Goal: Information Seeking & Learning: Learn about a topic

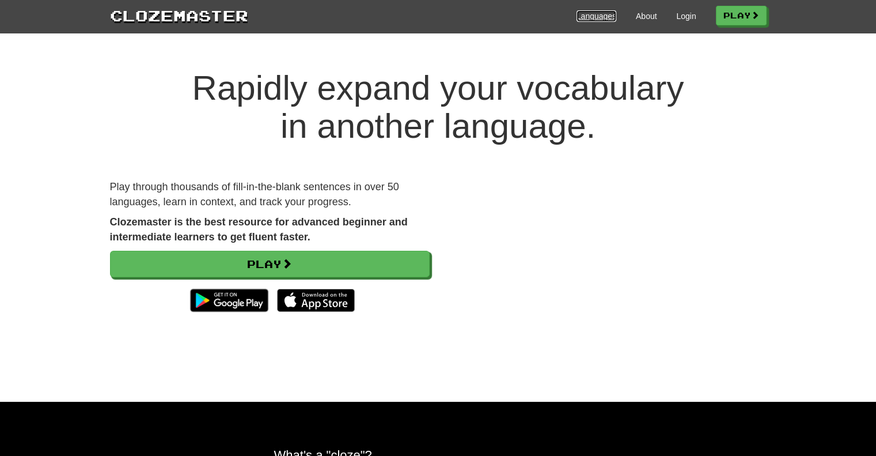
click at [590, 18] on link "Languages" at bounding box center [597, 16] width 40 height 12
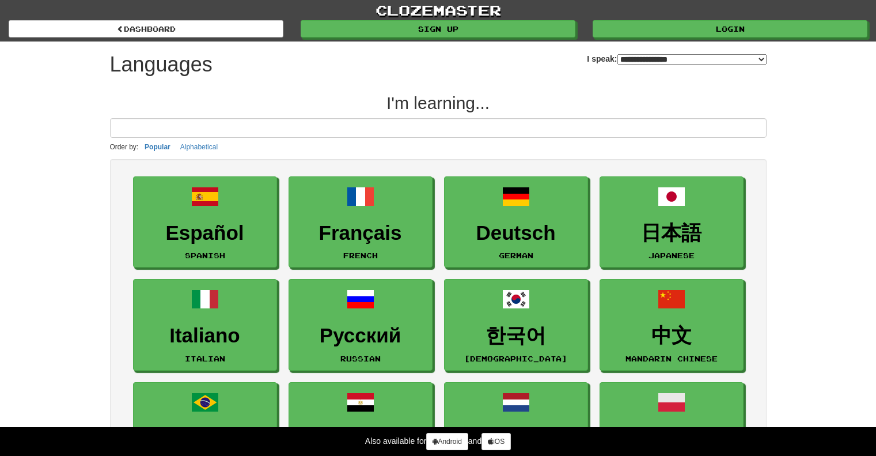
select select "*******"
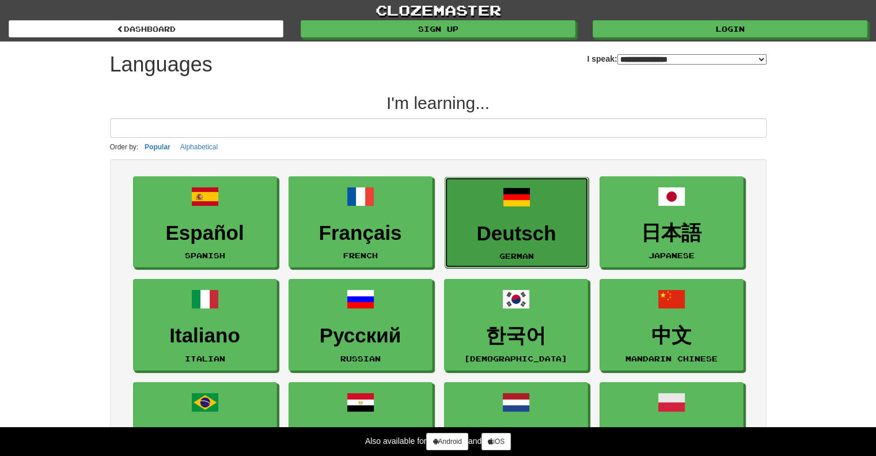
click at [494, 210] on link "Deutsch German" at bounding box center [517, 223] width 144 height 92
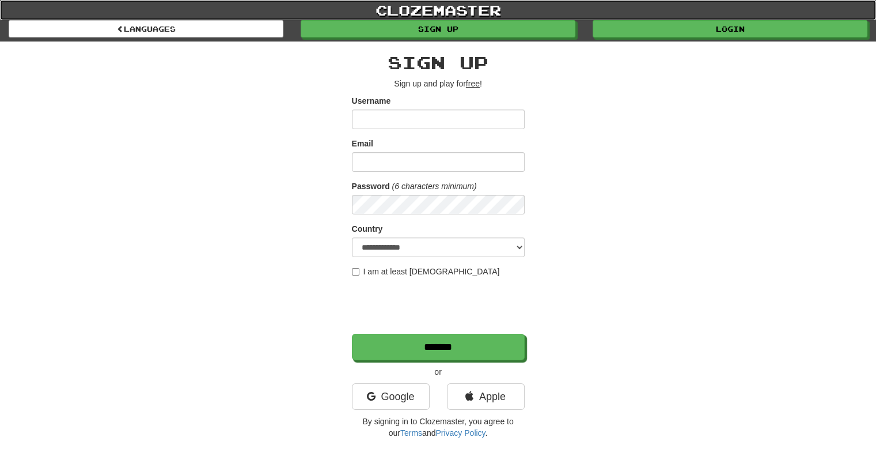
click at [419, 8] on link "clozemaster" at bounding box center [438, 10] width 876 height 20
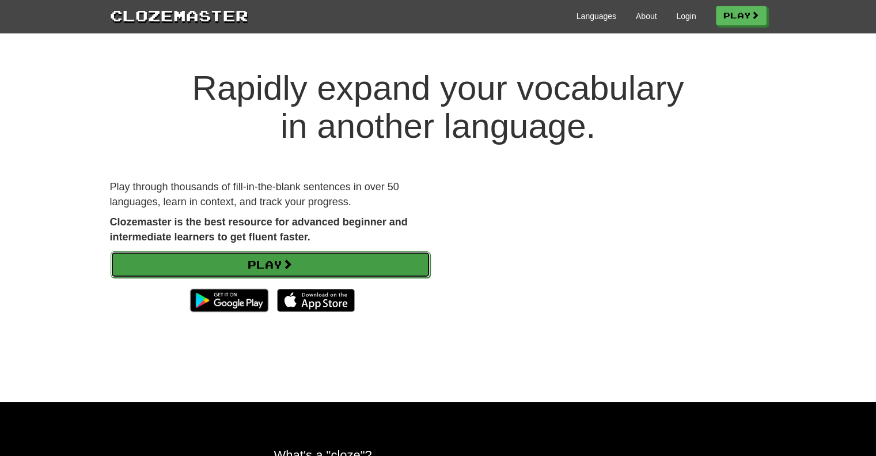
click at [288, 262] on span at bounding box center [287, 264] width 10 height 10
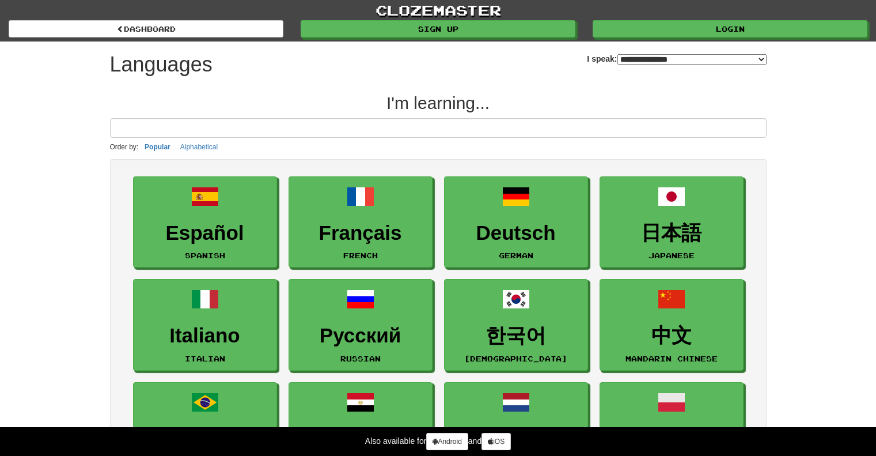
select select "*******"
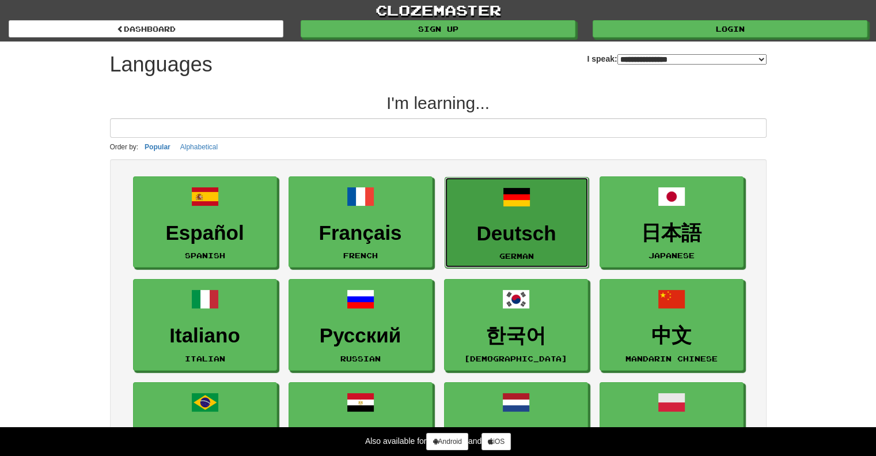
click at [490, 216] on link "Deutsch German" at bounding box center [517, 223] width 144 height 92
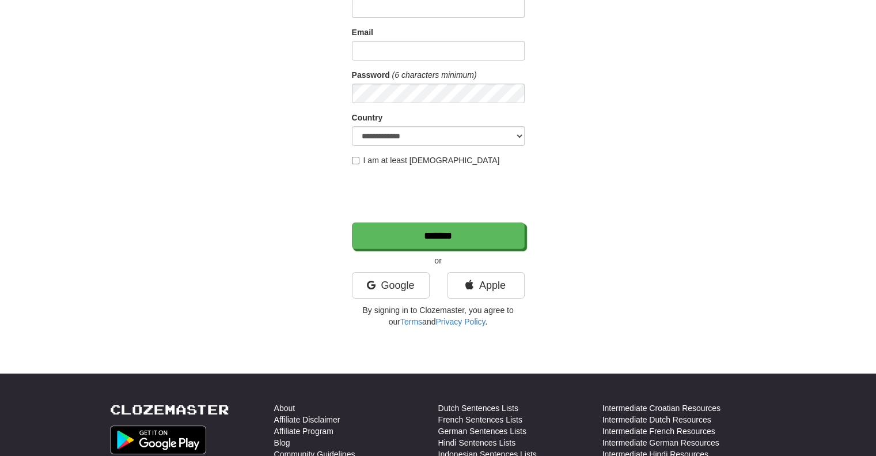
scroll to position [115, 0]
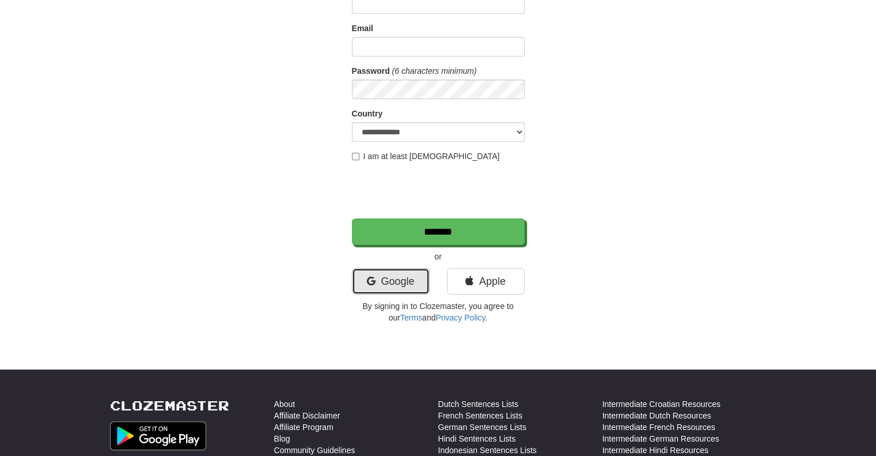
click at [373, 283] on icon at bounding box center [370, 281] width 9 height 10
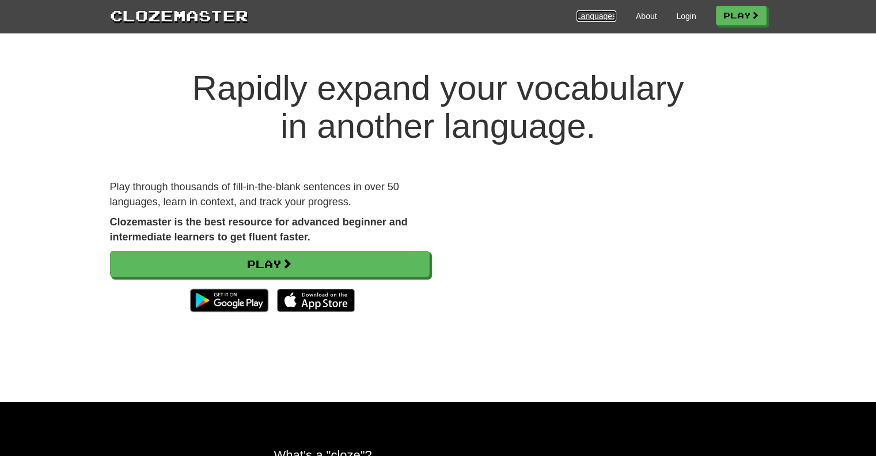
click at [588, 16] on link "Languages" at bounding box center [597, 16] width 40 height 12
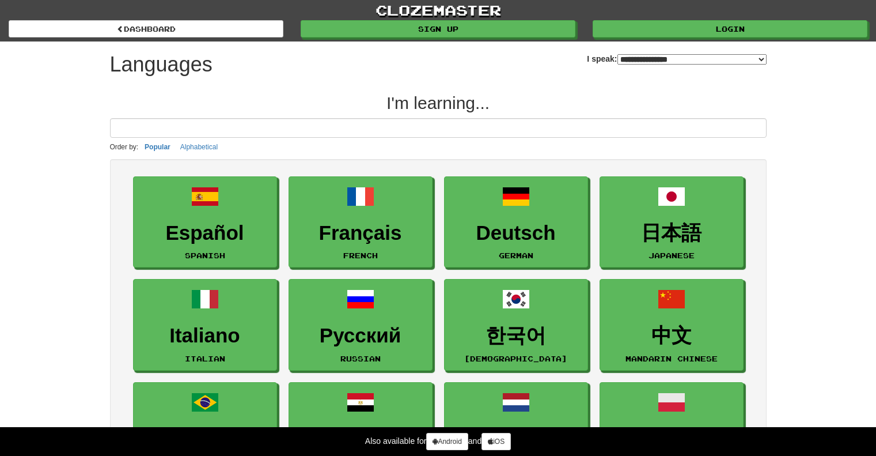
select select "*******"
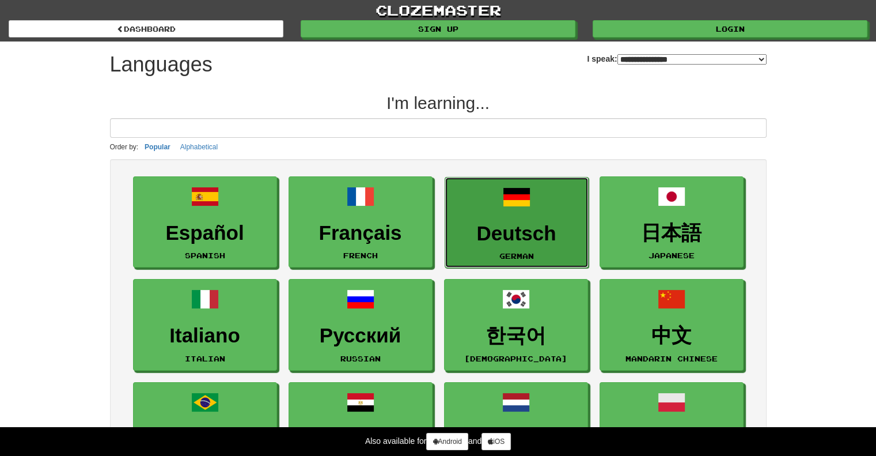
click at [516, 241] on h3 "Deutsch" at bounding box center [516, 233] width 131 height 22
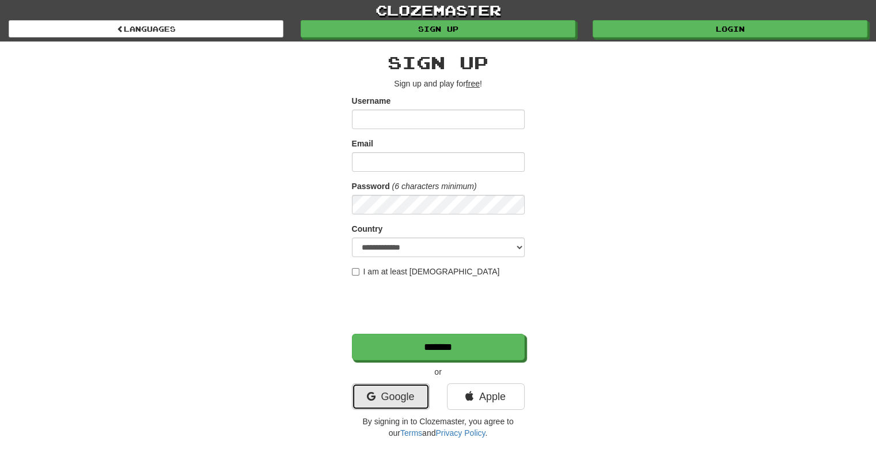
click at [395, 394] on link "Google" at bounding box center [391, 396] width 78 height 27
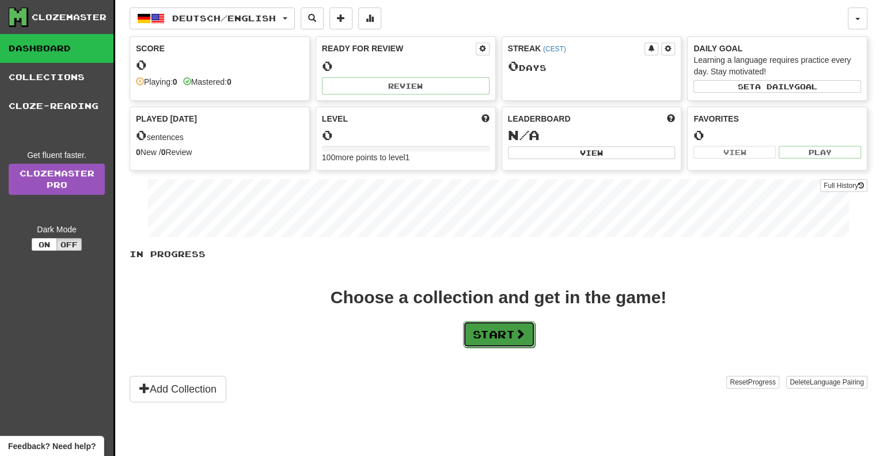
click at [489, 336] on button "Start" at bounding box center [499, 334] width 72 height 27
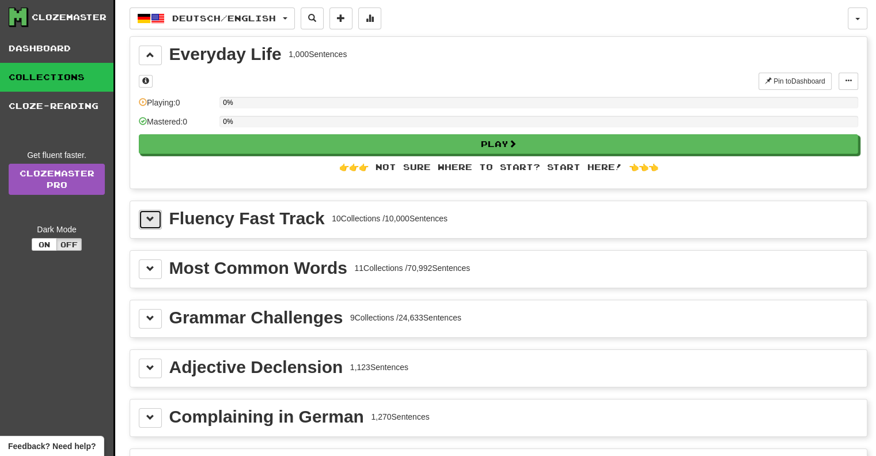
click at [150, 215] on span at bounding box center [150, 219] width 8 height 8
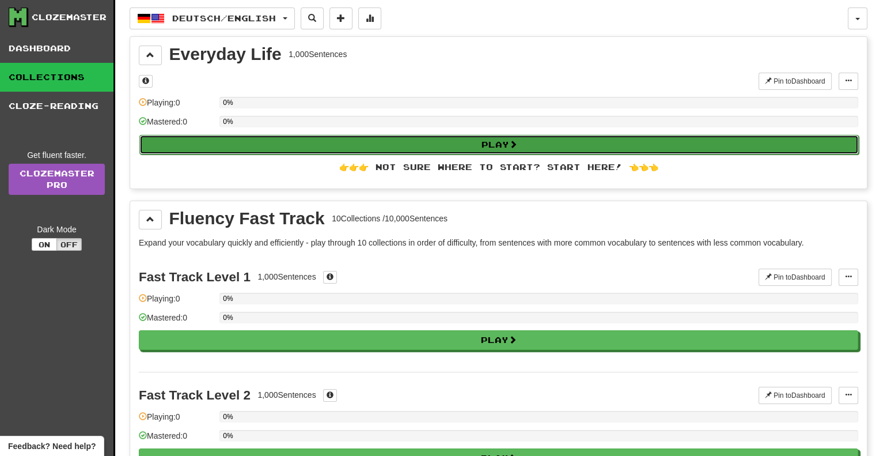
click at [456, 147] on button "Play" at bounding box center [499, 145] width 720 height 20
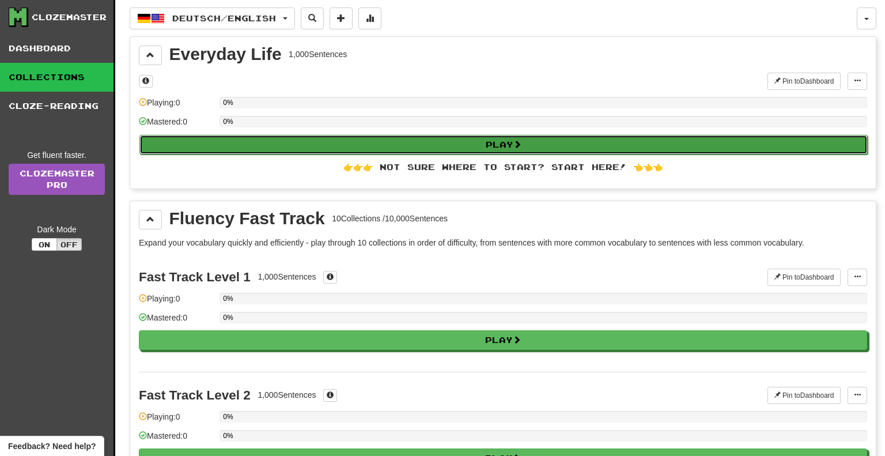
select select "**"
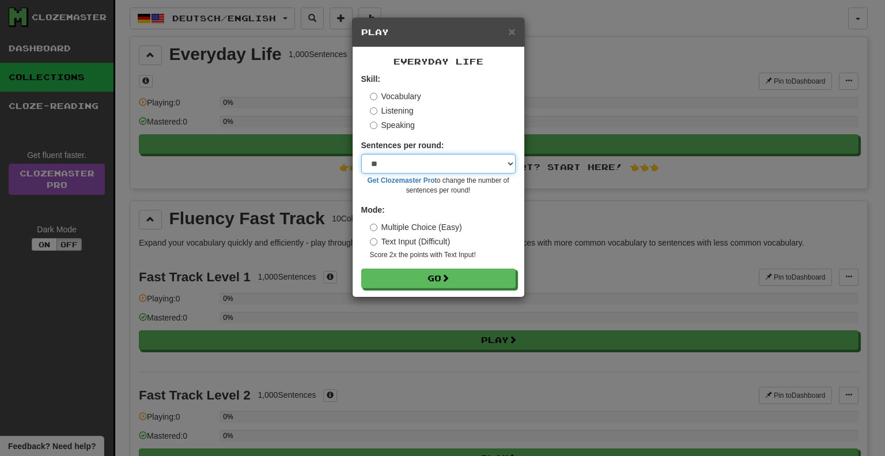
click at [426, 164] on select "* ** ** ** ** ** *** ********" at bounding box center [438, 164] width 154 height 20
click at [488, 115] on div "Listening" at bounding box center [443, 111] width 146 height 12
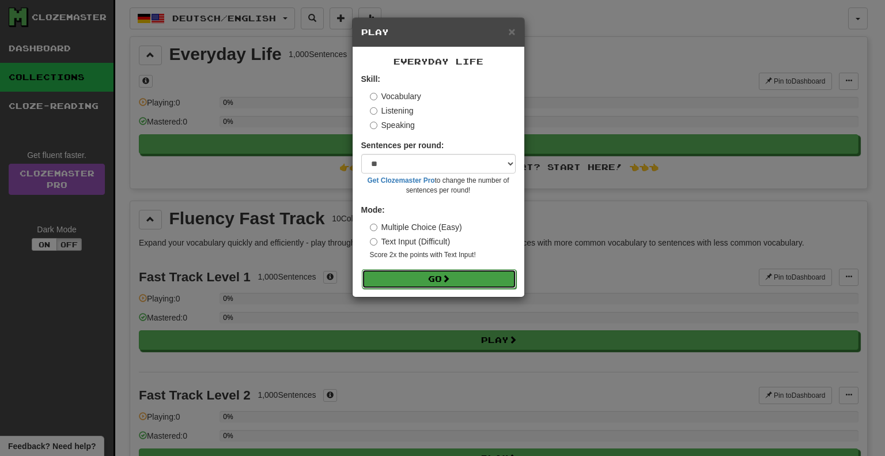
click at [459, 281] on button "Go" at bounding box center [439, 279] width 154 height 20
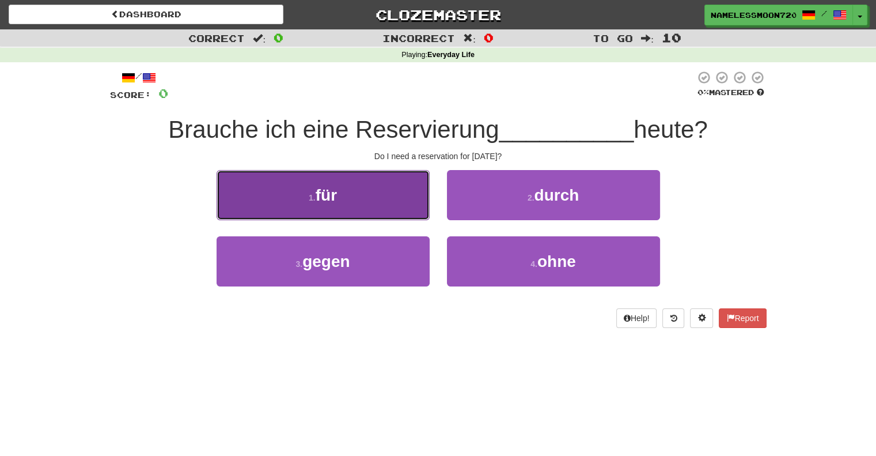
click at [323, 199] on span "für" at bounding box center [326, 195] width 21 height 18
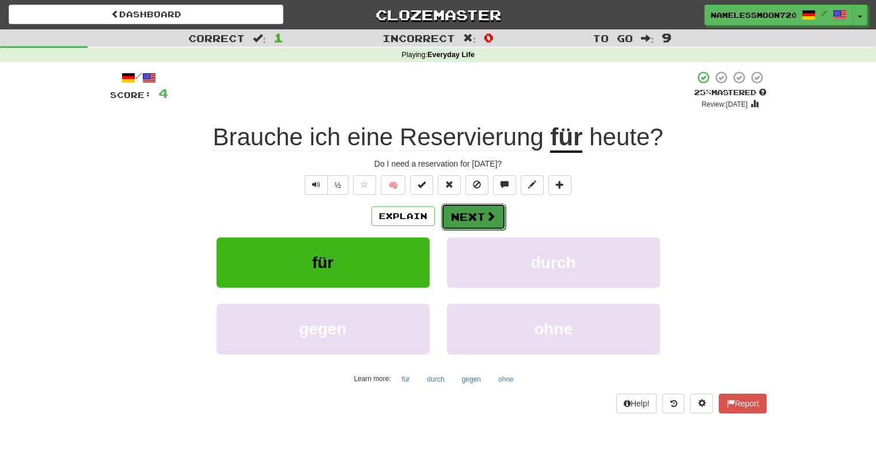
click at [489, 215] on span at bounding box center [491, 216] width 10 height 10
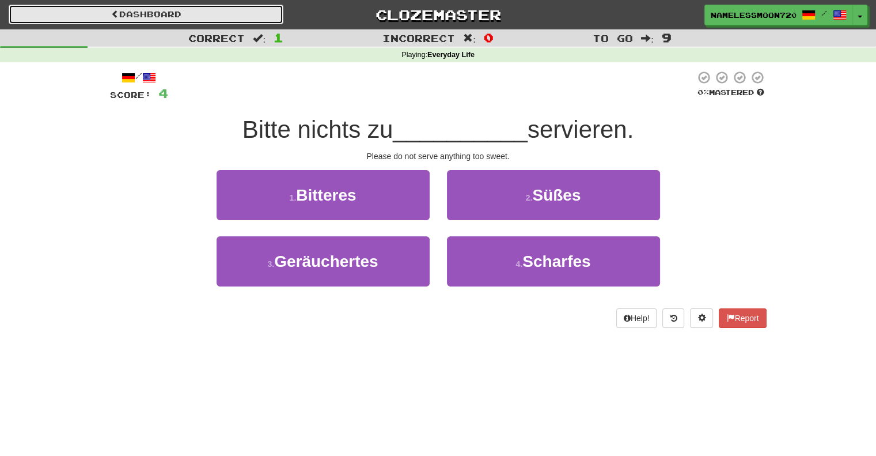
click at [147, 9] on link "Dashboard" at bounding box center [146, 15] width 275 height 20
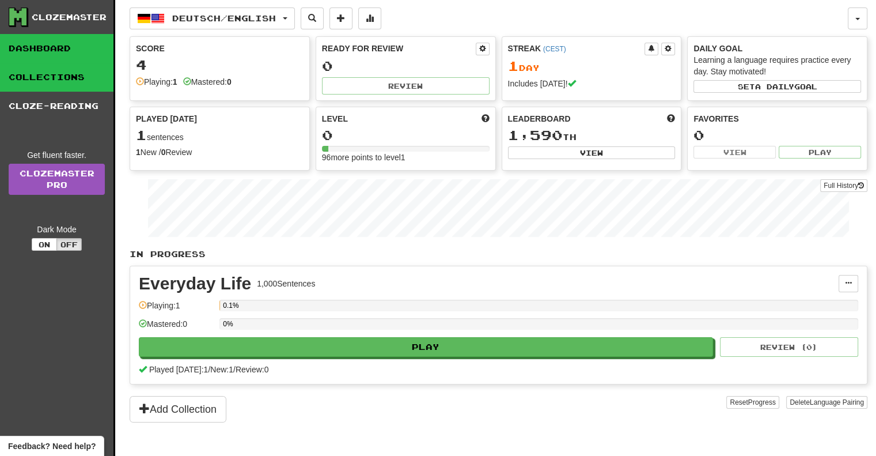
click at [51, 78] on link "Collections" at bounding box center [56, 77] width 113 height 29
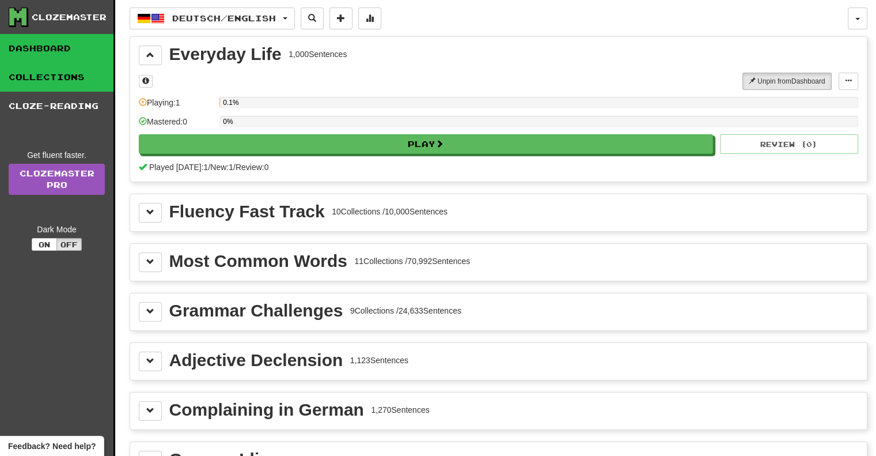
click at [37, 48] on link "Dashboard" at bounding box center [56, 48] width 113 height 29
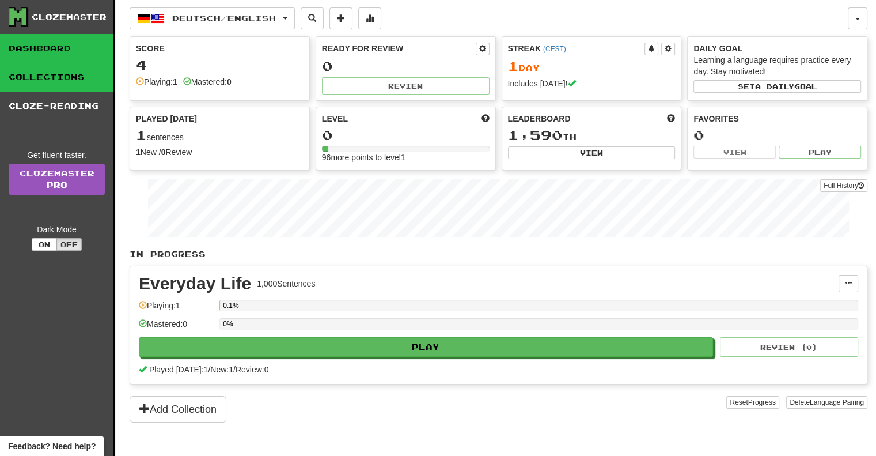
click at [67, 81] on link "Collections" at bounding box center [56, 77] width 113 height 29
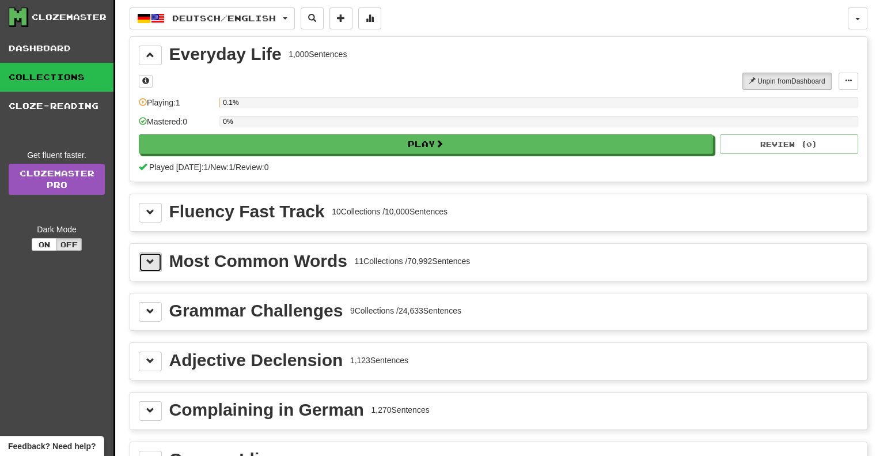
click at [152, 266] on button at bounding box center [150, 262] width 23 height 20
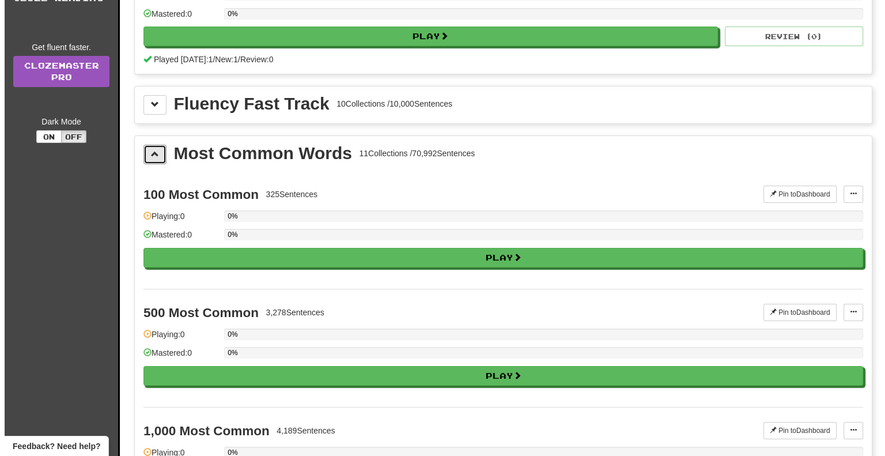
scroll to position [115, 0]
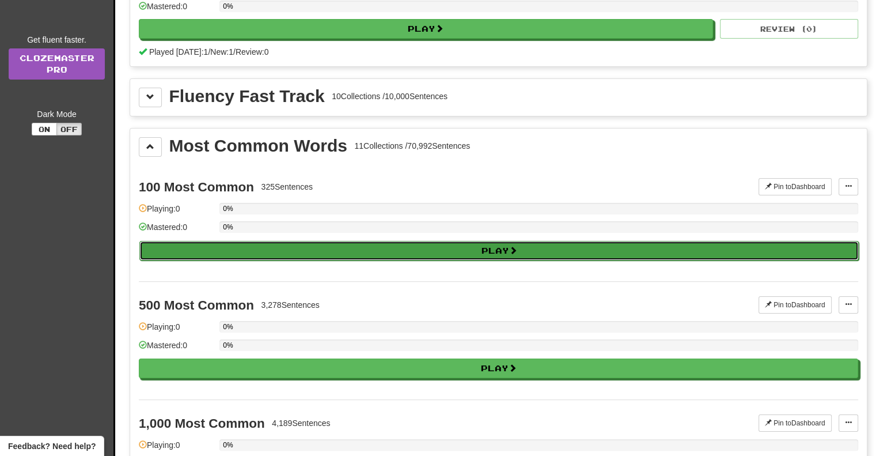
click at [465, 246] on button "Play" at bounding box center [499, 251] width 720 height 20
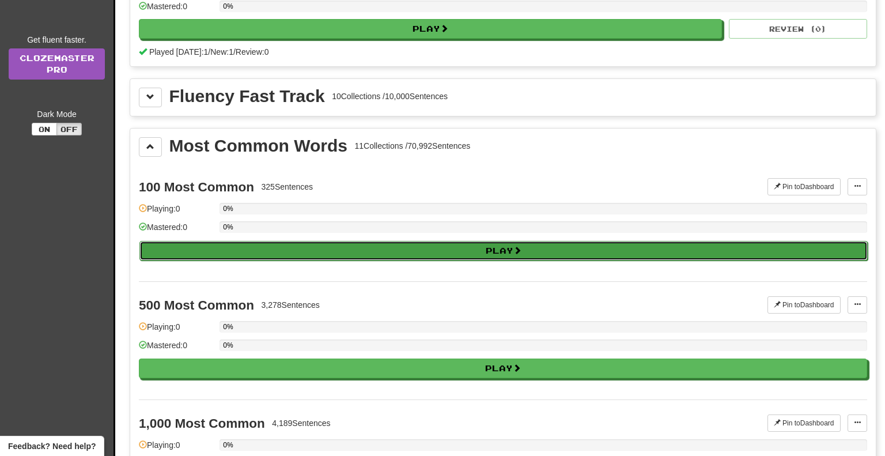
select select "**"
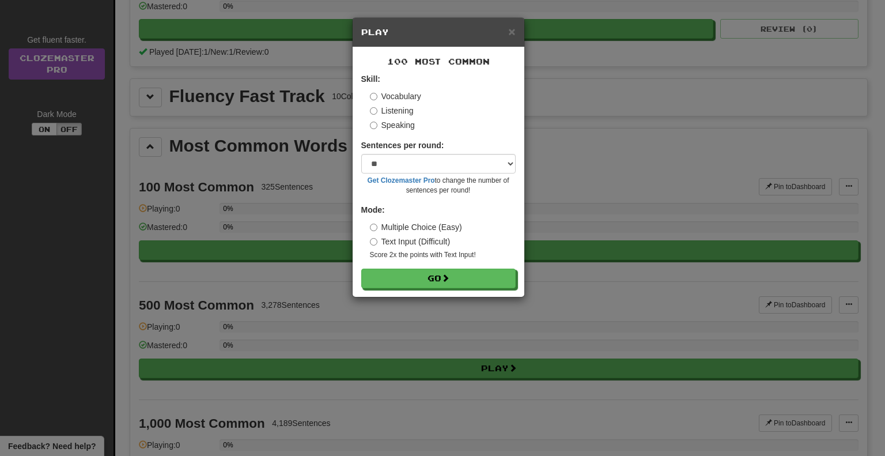
click at [388, 109] on label "Listening" at bounding box center [392, 111] width 44 height 12
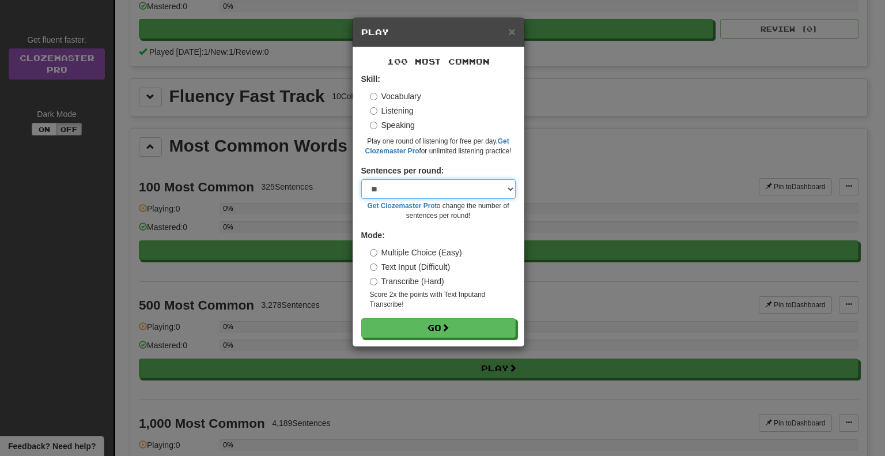
click at [426, 190] on select "* ** ** ** ** ** *** ********" at bounding box center [438, 189] width 154 height 20
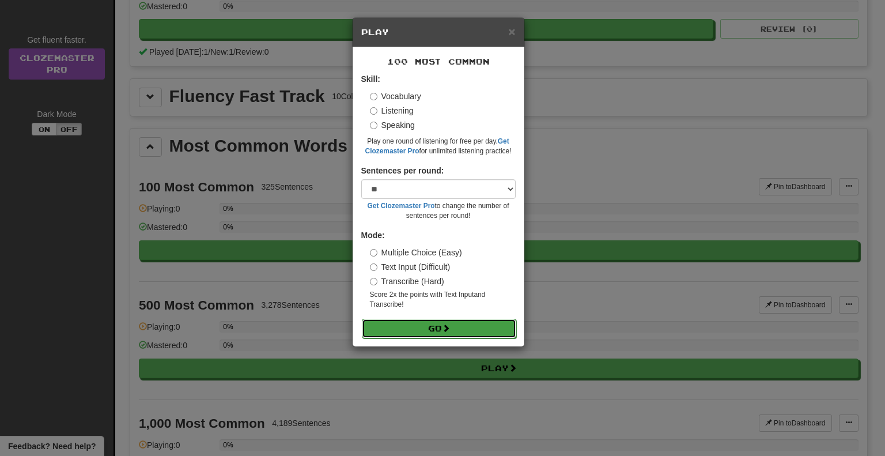
click at [426, 328] on button "Go" at bounding box center [439, 329] width 154 height 20
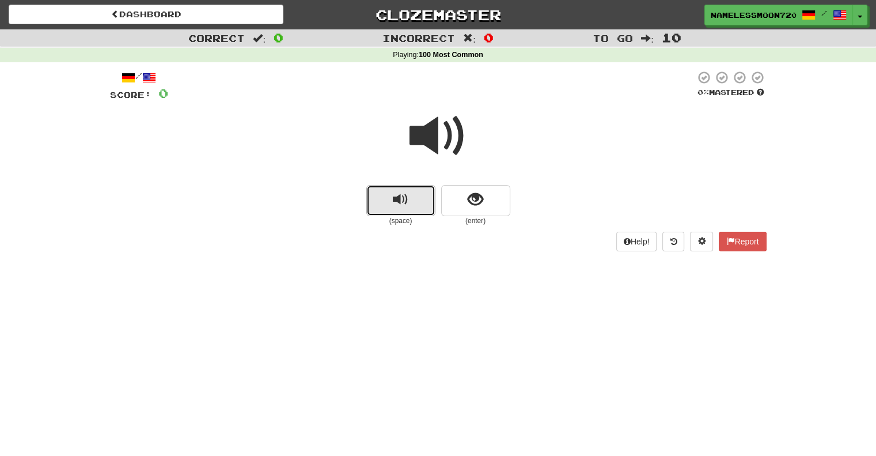
click at [403, 200] on span "replay audio" at bounding box center [401, 200] width 16 height 16
click at [482, 205] on span "show sentence" at bounding box center [476, 200] width 16 height 16
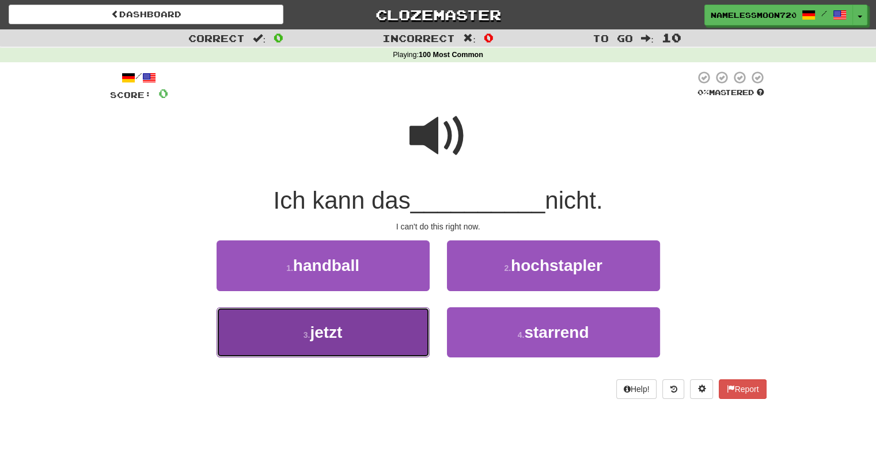
click at [319, 328] on span "jetzt" at bounding box center [326, 332] width 32 height 18
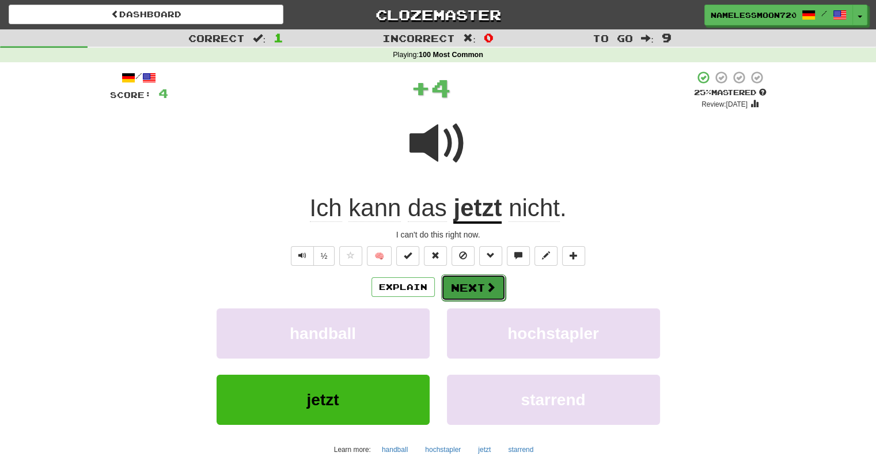
click at [489, 293] on button "Next" at bounding box center [473, 287] width 65 height 27
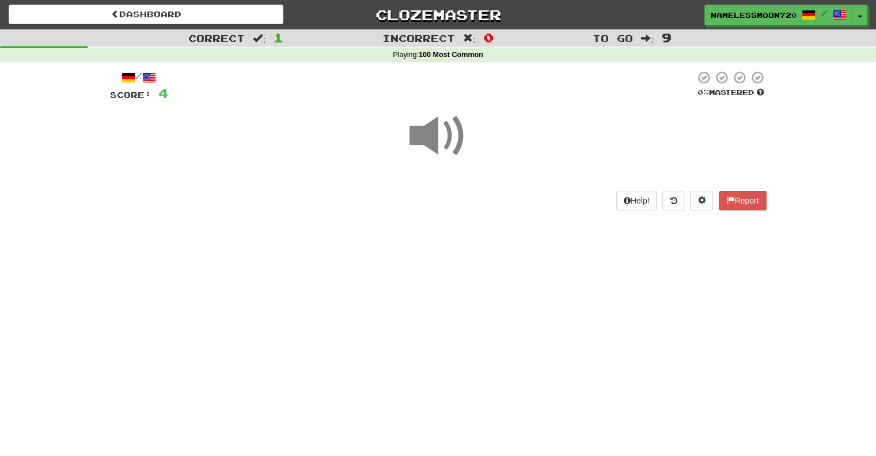
click at [449, 141] on span at bounding box center [439, 136] width 58 height 58
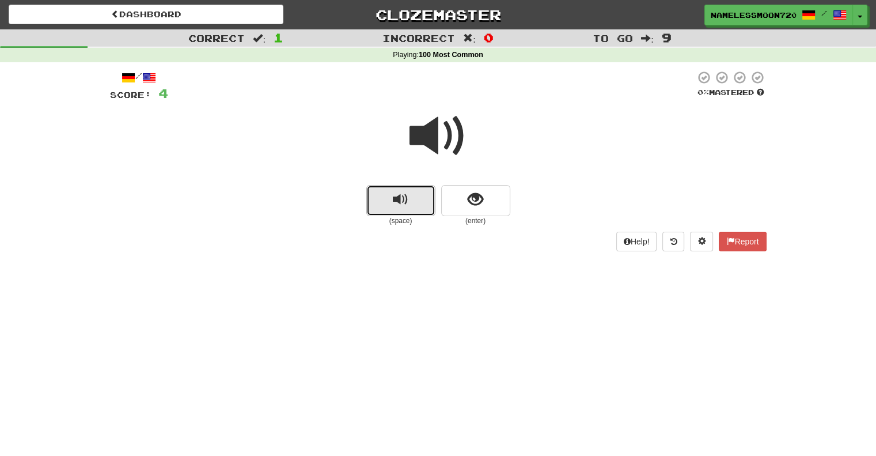
click at [391, 207] on button "replay audio" at bounding box center [400, 200] width 69 height 31
click at [480, 209] on button "show sentence" at bounding box center [475, 200] width 69 height 31
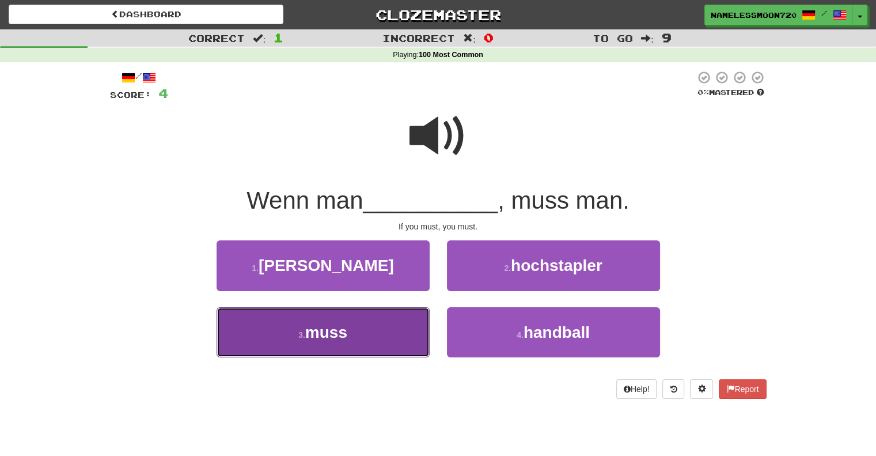
click at [339, 332] on span "muss" at bounding box center [326, 332] width 42 height 18
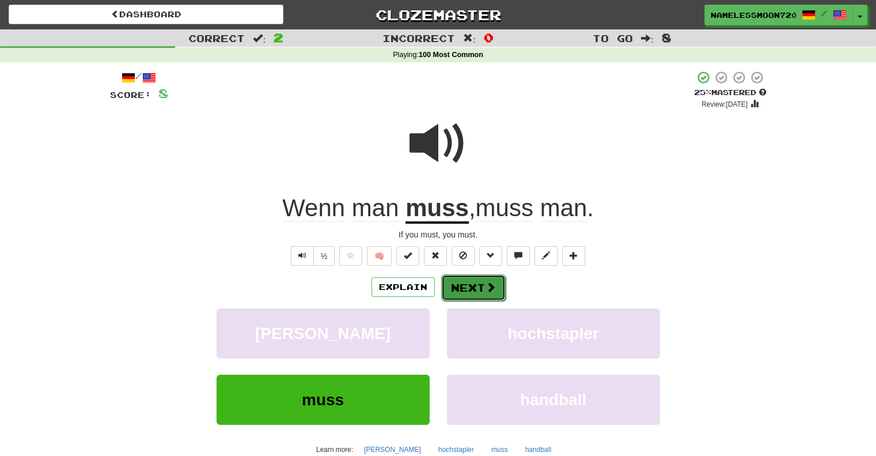
click at [477, 283] on button "Next" at bounding box center [473, 287] width 65 height 27
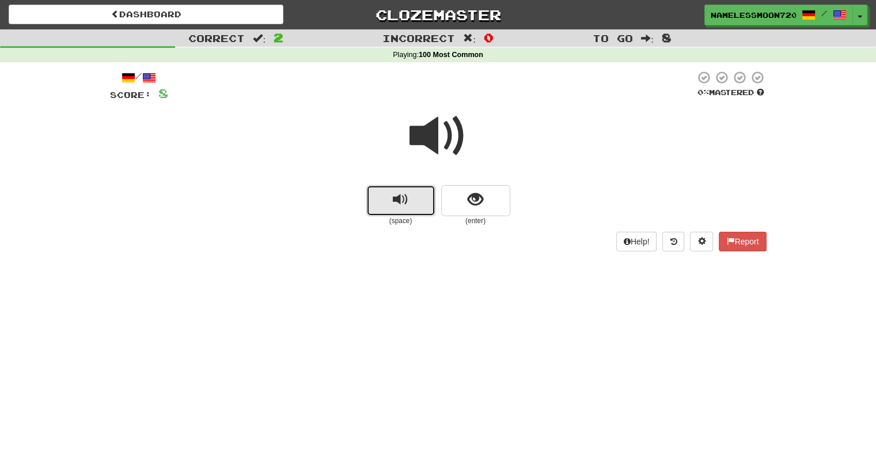
click at [401, 201] on span "replay audio" at bounding box center [401, 200] width 16 height 16
click at [476, 203] on span "show sentence" at bounding box center [476, 200] width 16 height 16
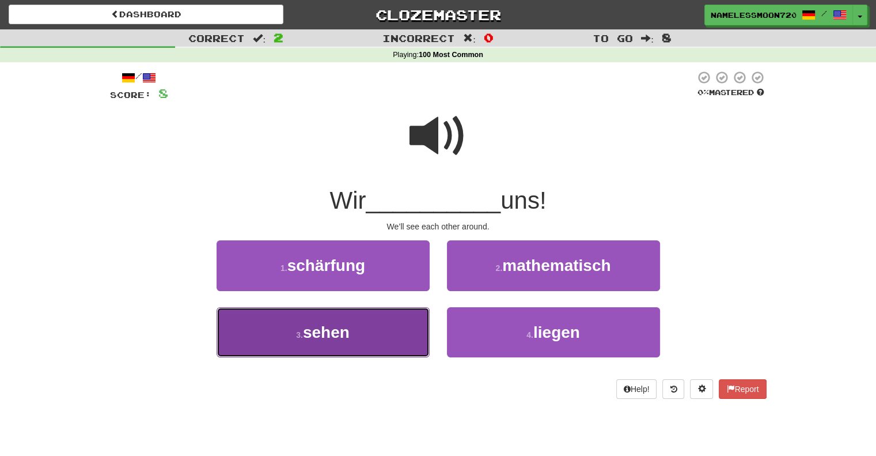
click at [353, 325] on button "3 . sehen" at bounding box center [323, 332] width 213 height 50
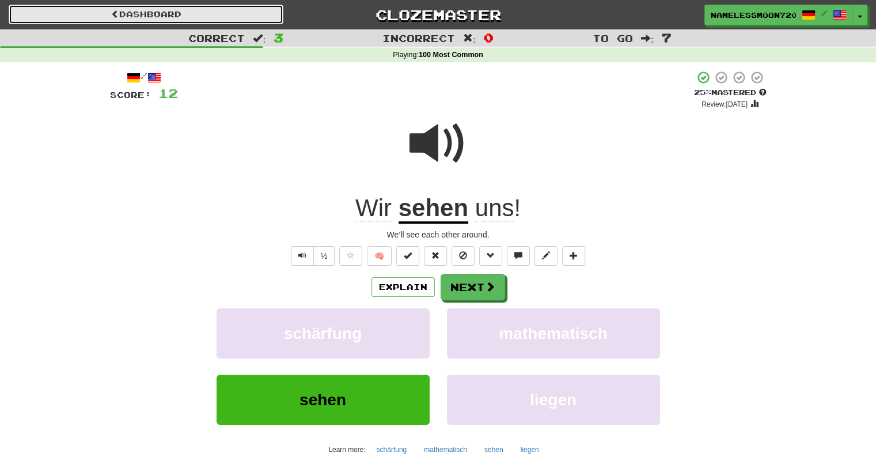
click at [203, 19] on link "Dashboard" at bounding box center [146, 15] width 275 height 20
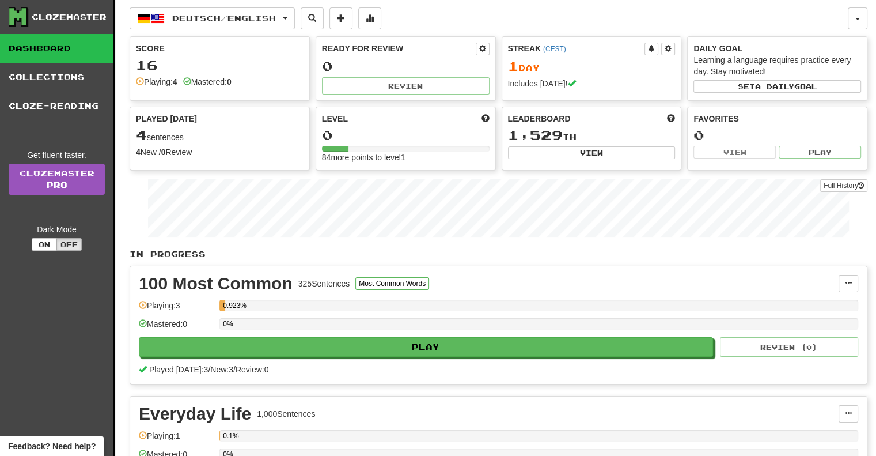
click at [48, 17] on div "Clozemaster" at bounding box center [69, 18] width 75 height 12
